Goal: Task Accomplishment & Management: Complete application form

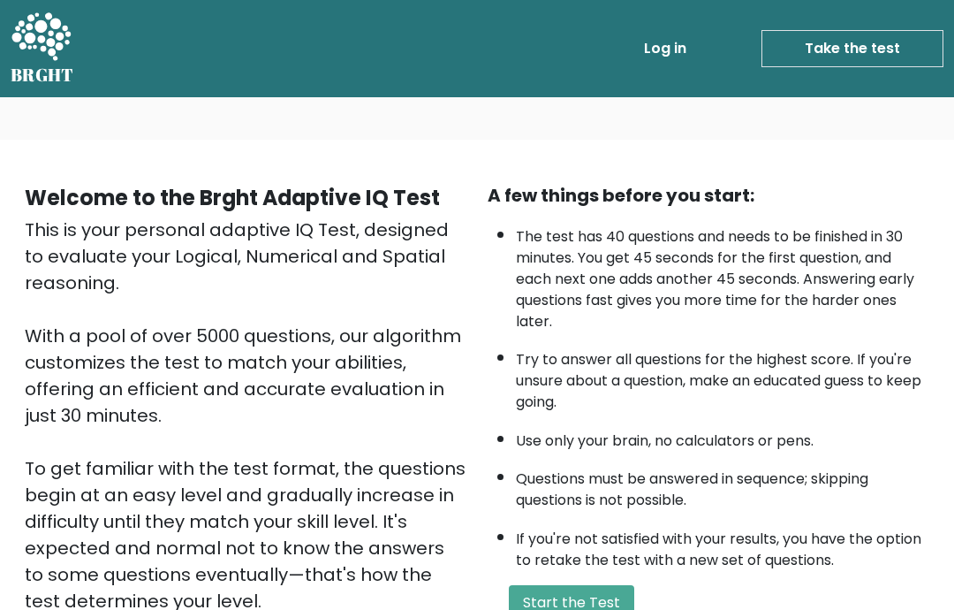
click at [862, 64] on link "Take the test" at bounding box center [852, 48] width 182 height 37
click at [871, 49] on link "Take the test" at bounding box center [852, 48] width 182 height 37
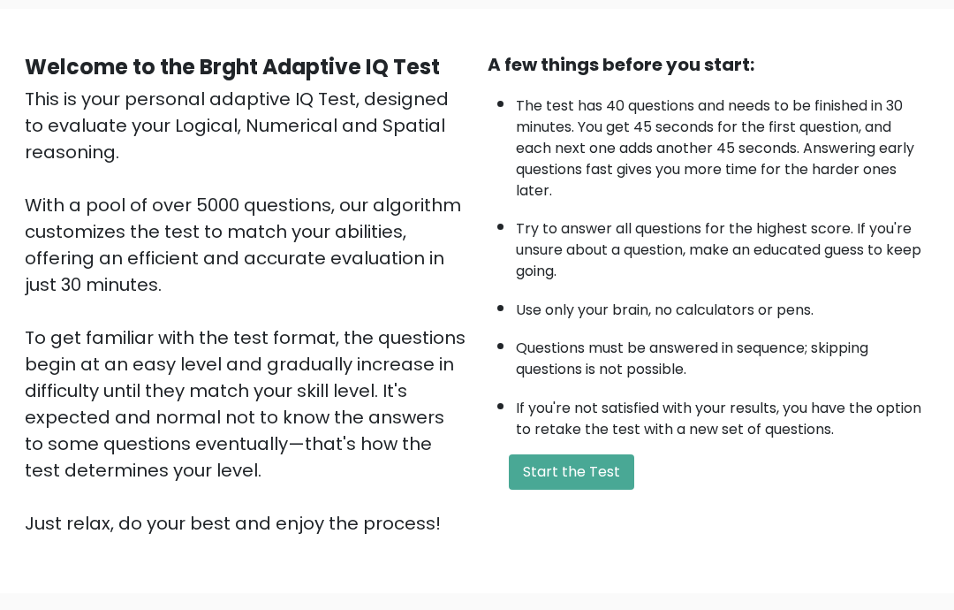
scroll to position [208, 0]
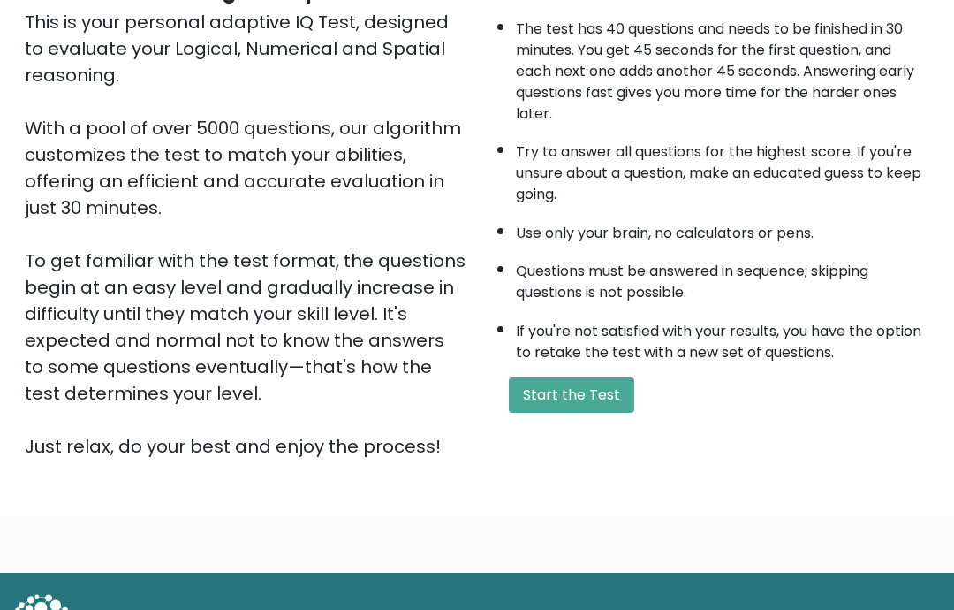
click at [626, 413] on button "Start the Test" at bounding box center [571, 394] width 125 height 35
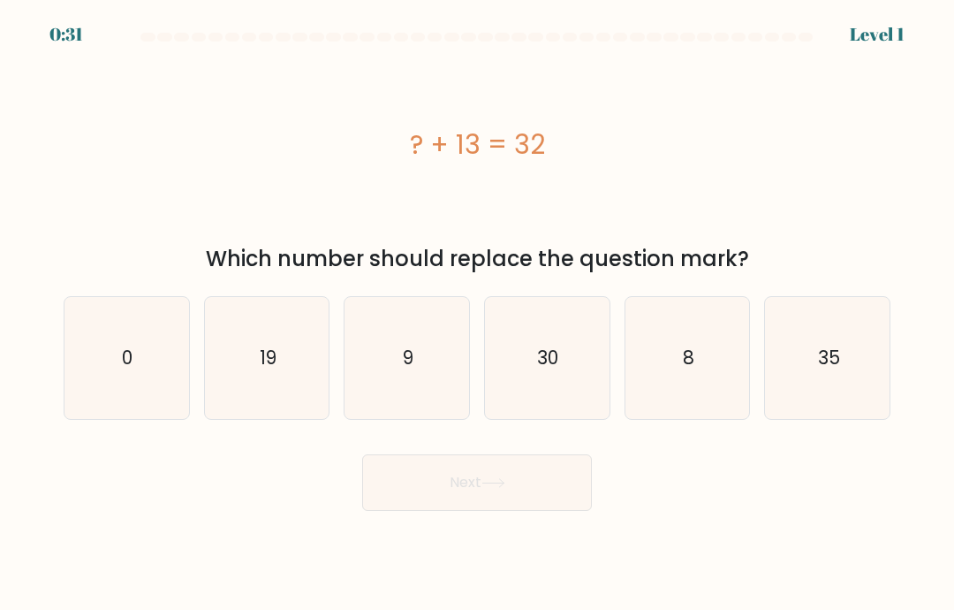
click at [254, 386] on icon "19" at bounding box center [267, 358] width 122 height 122
click at [477, 314] on input "b. 19" at bounding box center [477, 309] width 1 height 9
radio input "true"
click at [552, 480] on button "Next" at bounding box center [477, 482] width 230 height 57
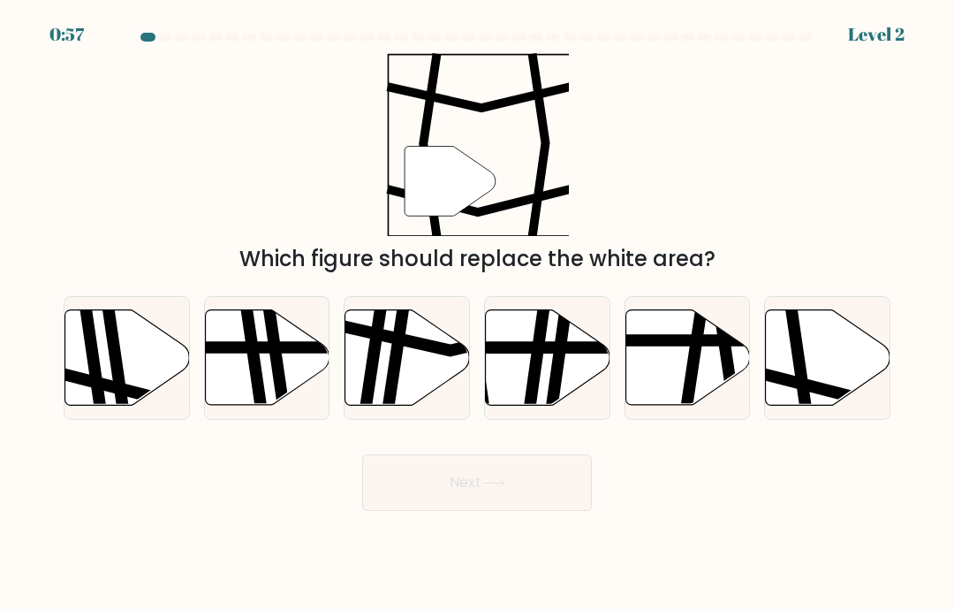
click at [402, 367] on icon at bounding box center [398, 410] width 19 height 251
click at [477, 314] on input "c." at bounding box center [477, 309] width 1 height 9
radio input "true"
click at [511, 495] on button "Next" at bounding box center [477, 482] width 230 height 57
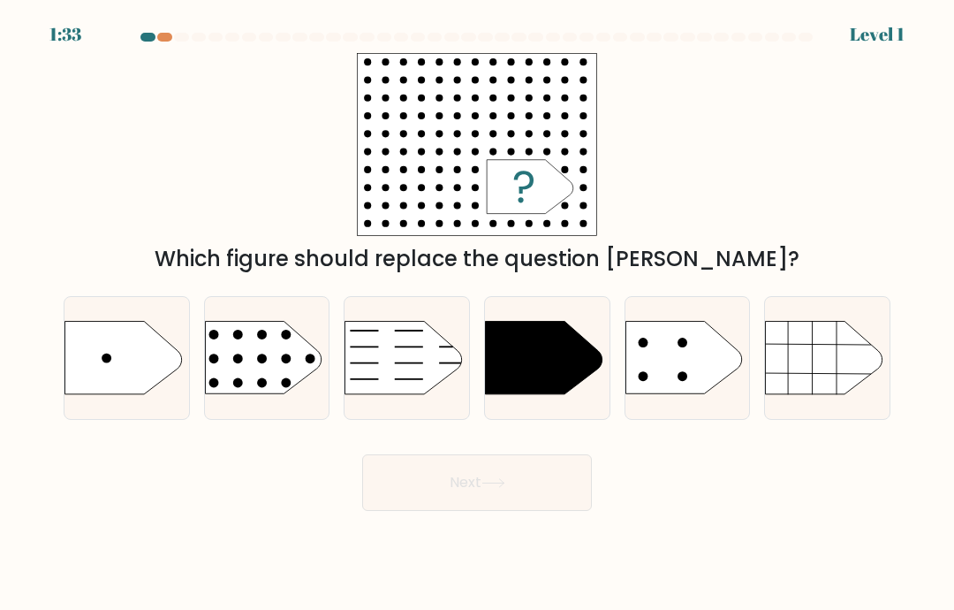
click at [272, 383] on rect at bounding box center [191, 301] width 323 height 246
click at [477, 314] on input "b." at bounding box center [477, 309] width 1 height 9
radio input "true"
click at [539, 499] on button "Next" at bounding box center [477, 482] width 230 height 57
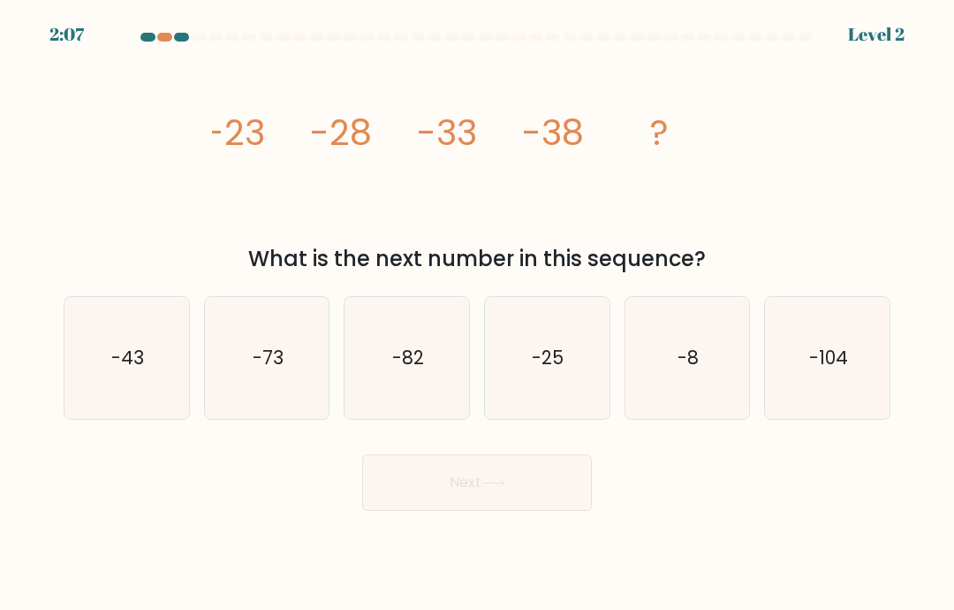
click at [162, 371] on icon "-43" at bounding box center [126, 358] width 122 height 122
click at [477, 314] on input "a. -43" at bounding box center [477, 309] width 1 height 9
radio input "true"
click at [538, 502] on button "Next" at bounding box center [477, 482] width 230 height 57
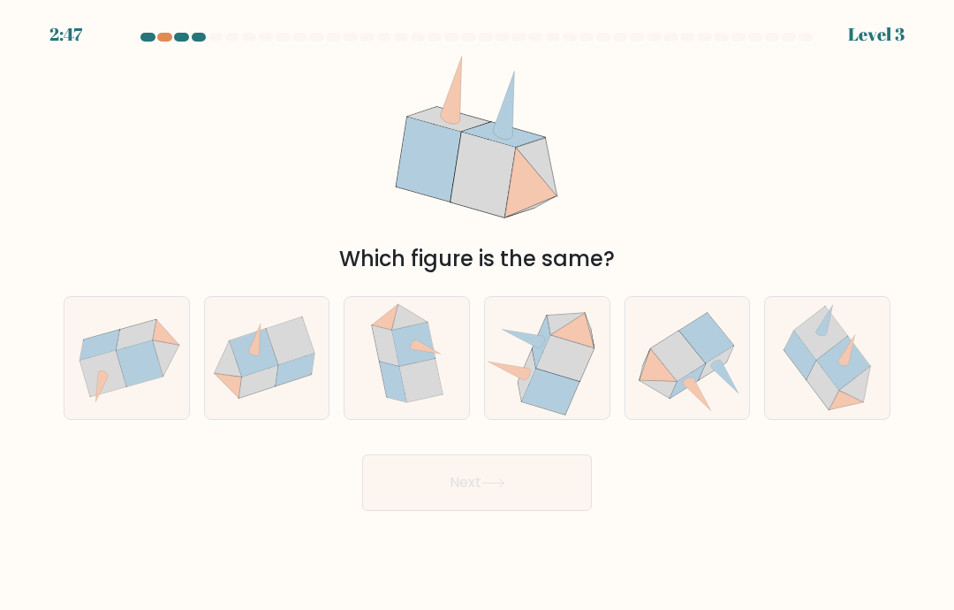
click at [148, 38] on div at bounding box center [147, 37] width 15 height 9
click at [843, 363] on icon at bounding box center [846, 348] width 17 height 29
click at [478, 314] on input "f." at bounding box center [477, 309] width 1 height 9
radio input "true"
click at [529, 491] on button "Next" at bounding box center [477, 482] width 230 height 57
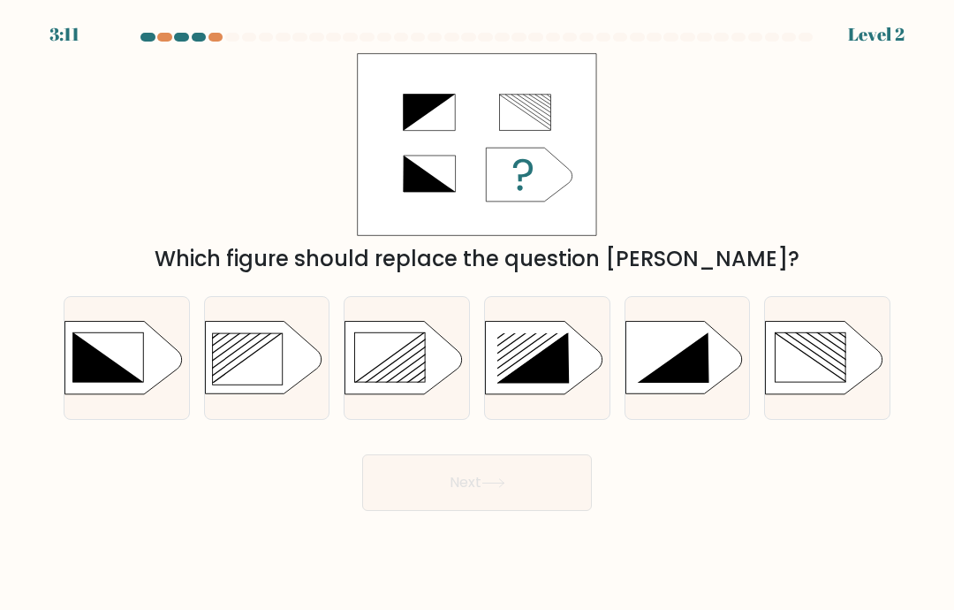
click at [236, 375] on icon at bounding box center [263, 358] width 117 height 72
click at [477, 314] on input "b." at bounding box center [477, 309] width 1 height 9
radio input "true"
click at [562, 490] on button "Next" at bounding box center [477, 482] width 230 height 57
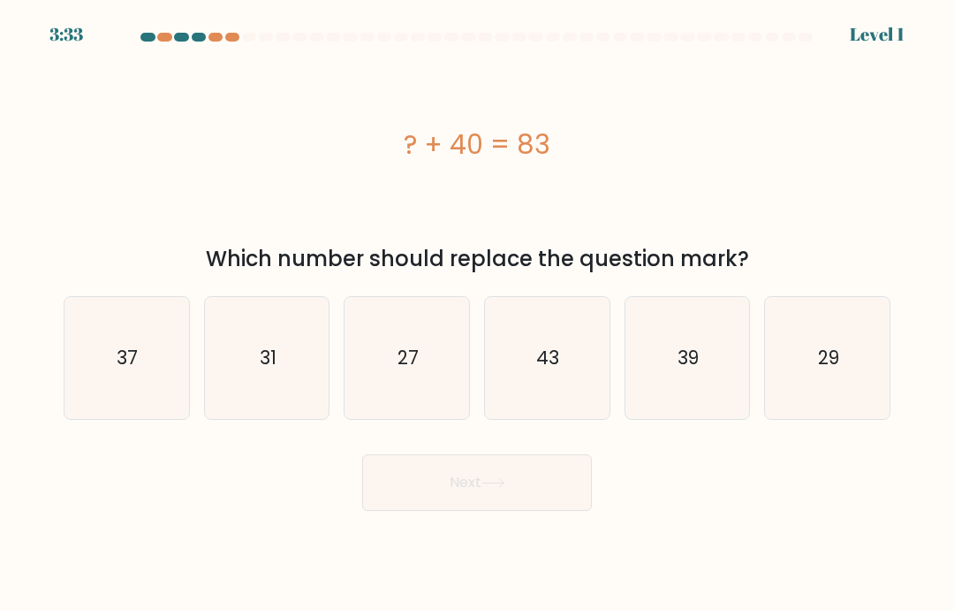
click at [563, 355] on icon "43" at bounding box center [547, 358] width 122 height 122
click at [478, 314] on input "d. 43" at bounding box center [477, 309] width 1 height 9
radio input "true"
click at [553, 506] on button "Next" at bounding box center [477, 482] width 230 height 57
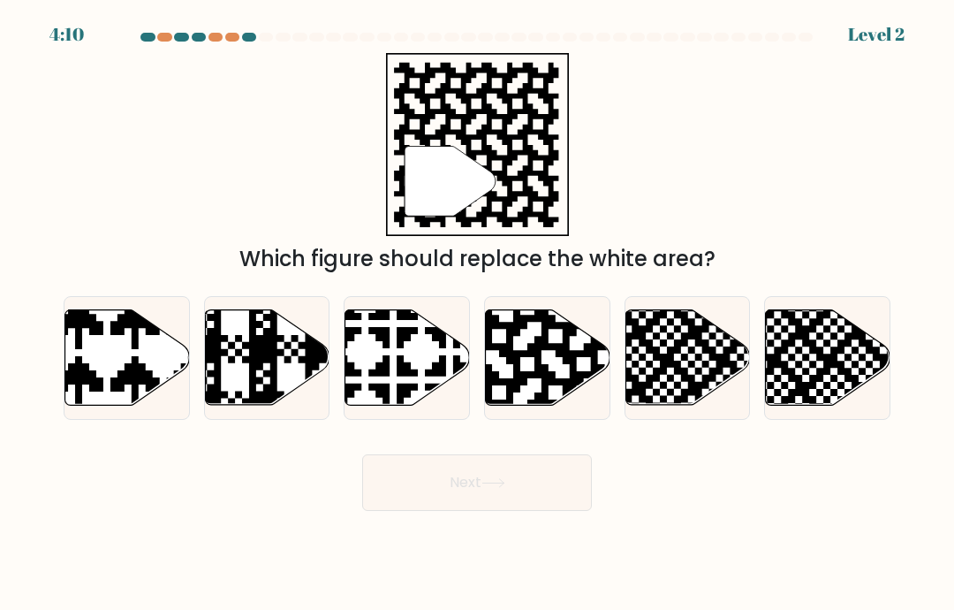
click at [84, 405] on icon at bounding box center [127, 357] width 125 height 95
click at [477, 314] on input "a." at bounding box center [477, 309] width 1 height 9
radio input "true"
click at [520, 492] on button "Next" at bounding box center [477, 482] width 230 height 57
